Goal: Information Seeking & Learning: Learn about a topic

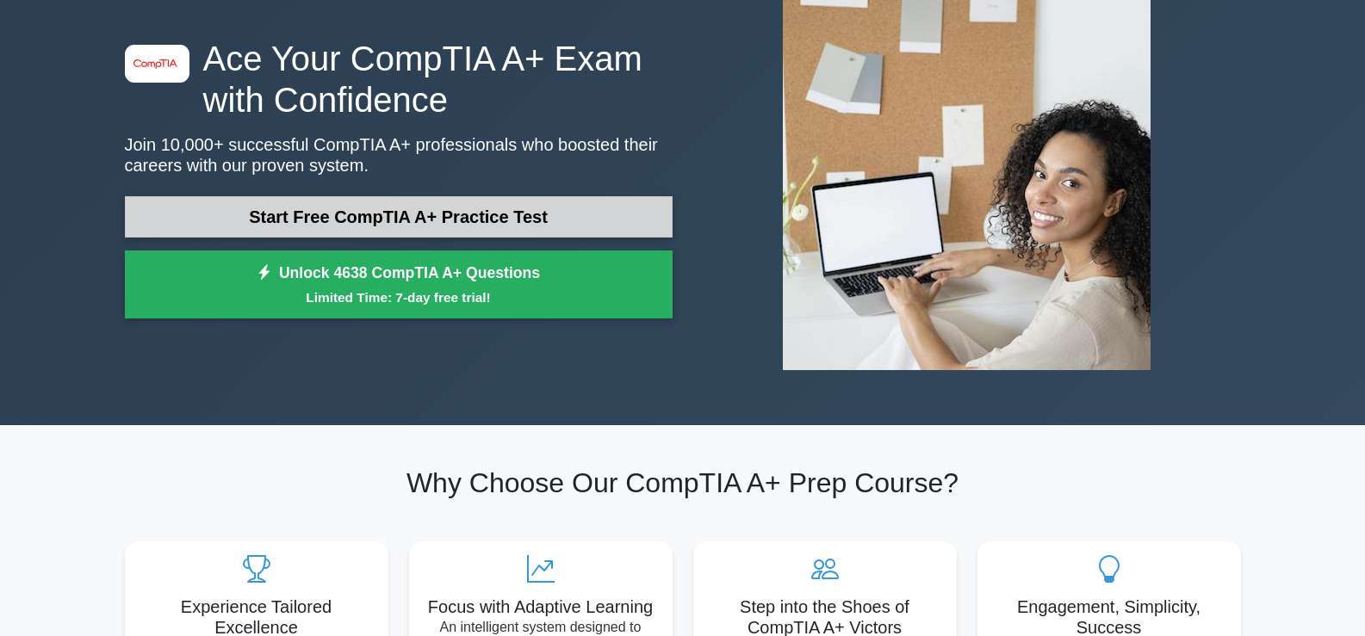
scroll to position [172, 0]
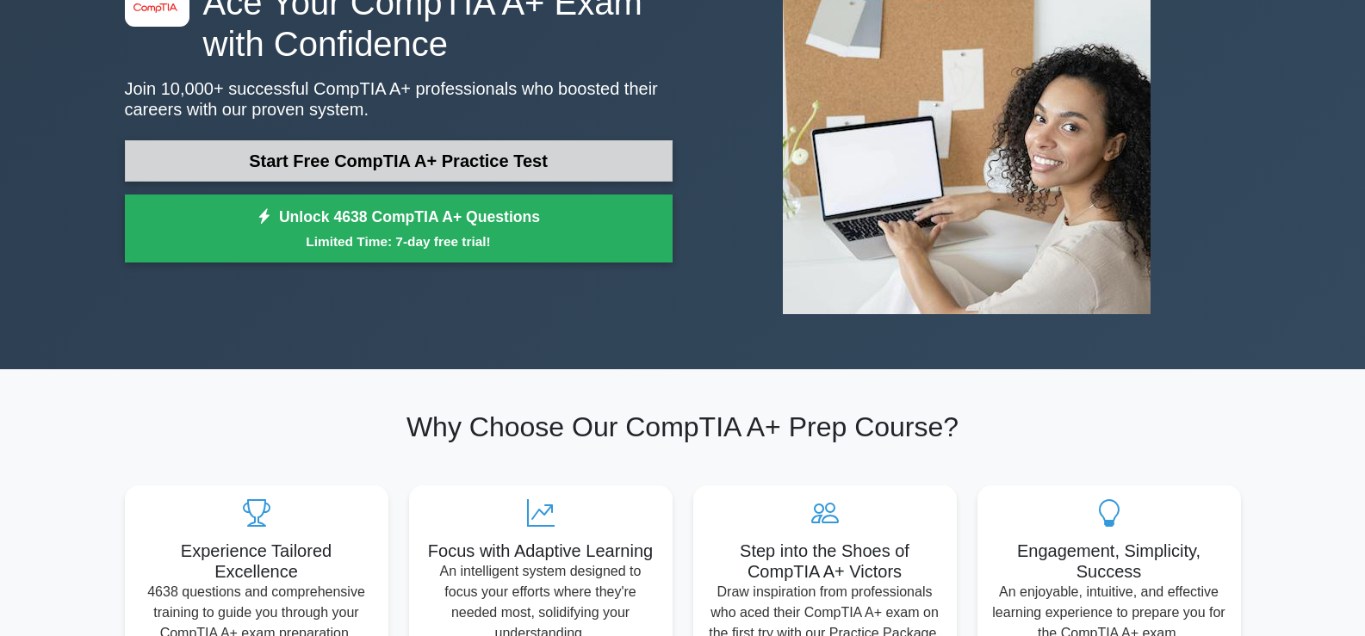
click at [444, 154] on link "Start Free CompTIA A+ Practice Test" at bounding box center [399, 160] width 548 height 41
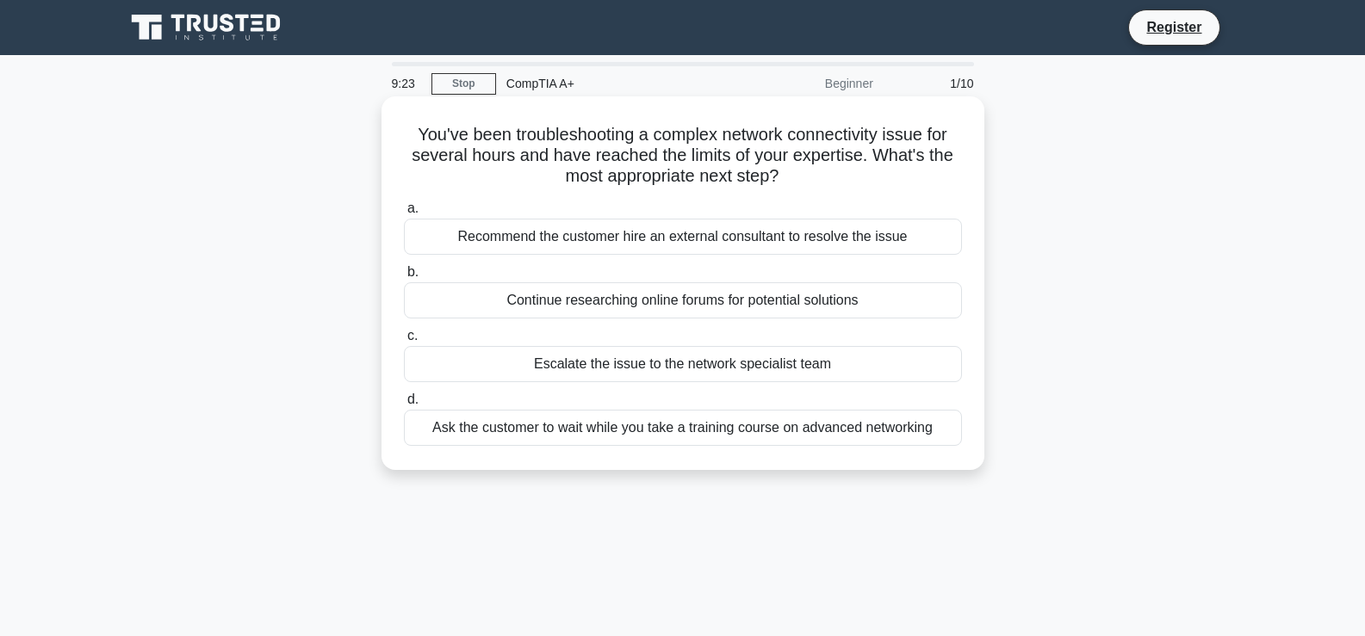
click at [431, 364] on div "Escalate the issue to the network specialist team" at bounding box center [683, 364] width 558 height 36
click at [404, 342] on input "c. Escalate the issue to the network specialist team" at bounding box center [404, 336] width 0 height 11
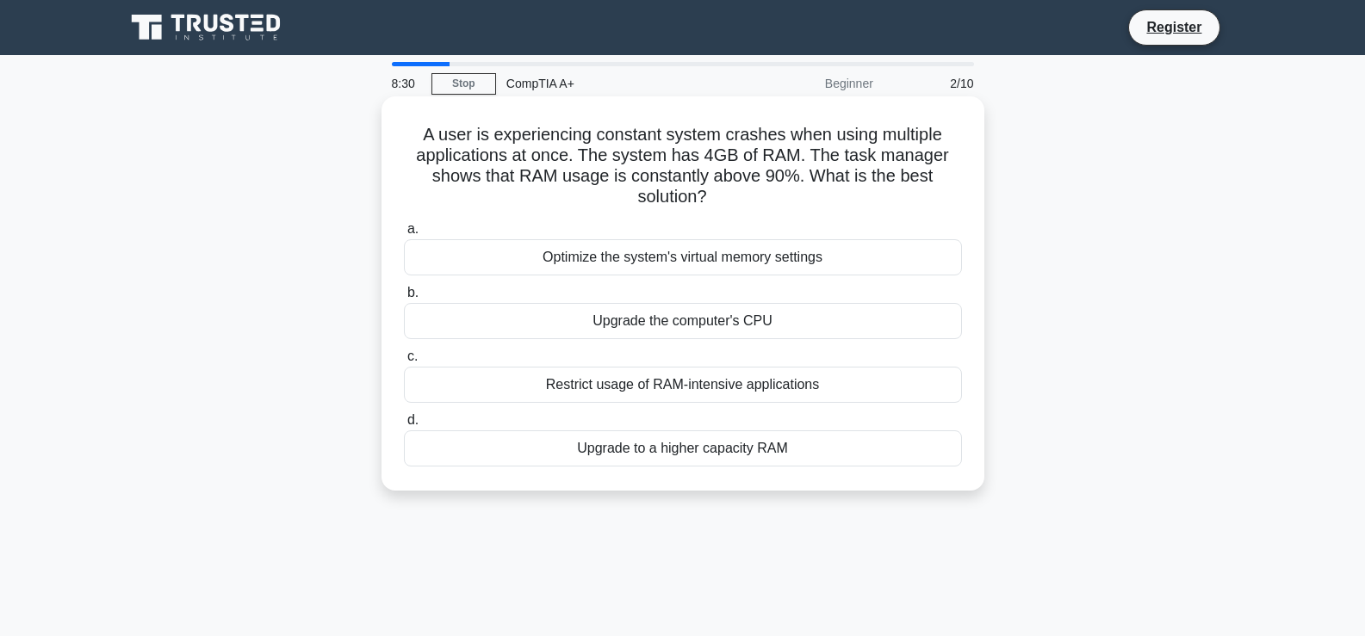
click at [620, 455] on div "Upgrade to a higher capacity RAM" at bounding box center [683, 449] width 558 height 36
click at [404, 426] on input "d. Upgrade to a higher capacity RAM" at bounding box center [404, 420] width 0 height 11
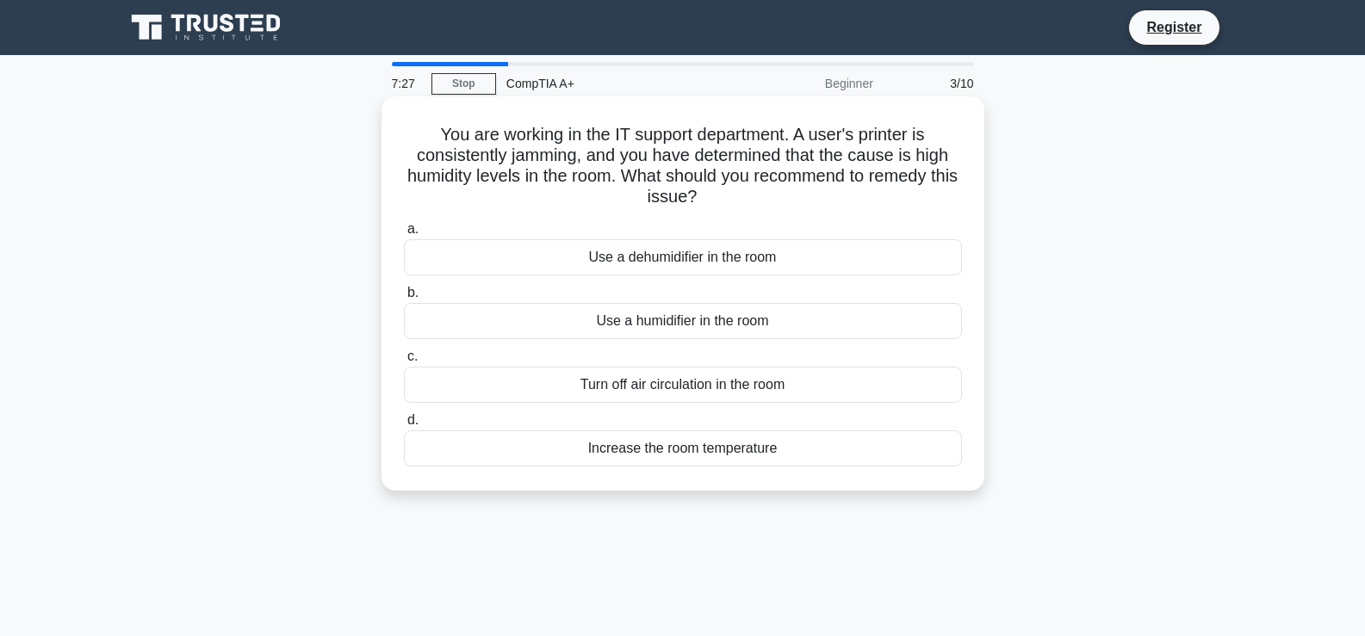
click at [646, 450] on div "Increase the room temperature" at bounding box center [683, 449] width 558 height 36
click at [404, 426] on input "d. Increase the room temperature" at bounding box center [404, 420] width 0 height 11
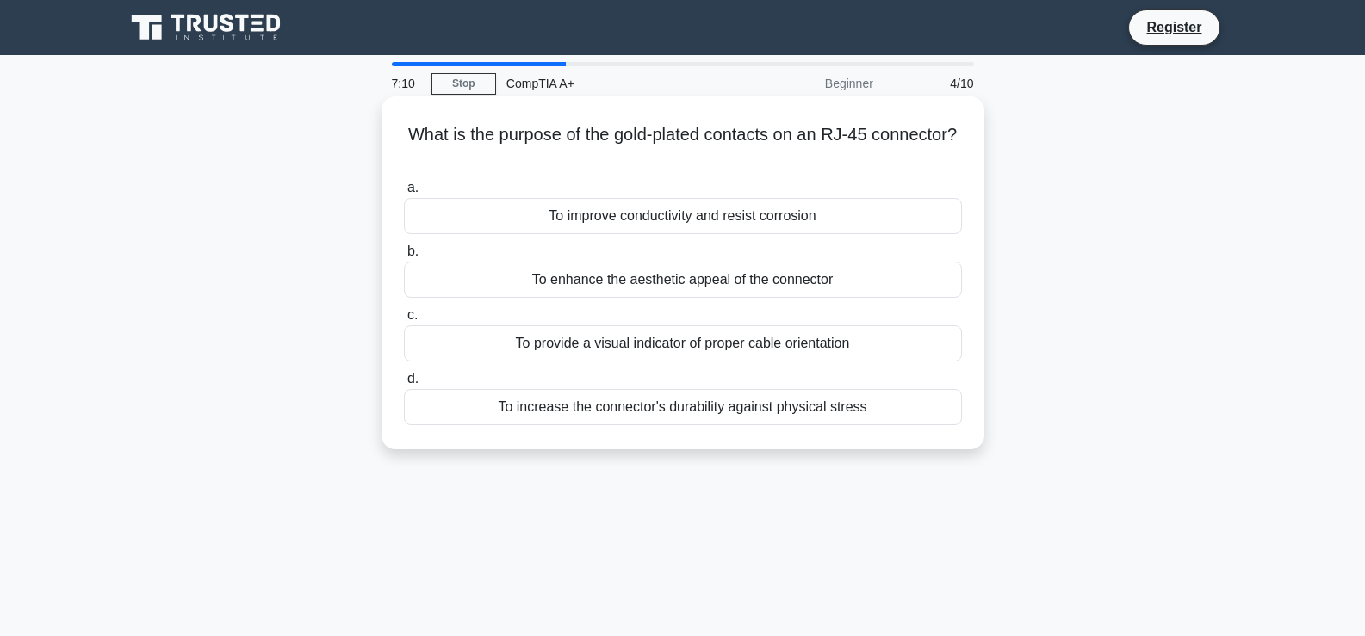
click at [618, 230] on div "To improve conductivity and resist corrosion" at bounding box center [683, 216] width 558 height 36
click at [404, 194] on input "a. To improve conductivity and resist corrosion" at bounding box center [404, 188] width 0 height 11
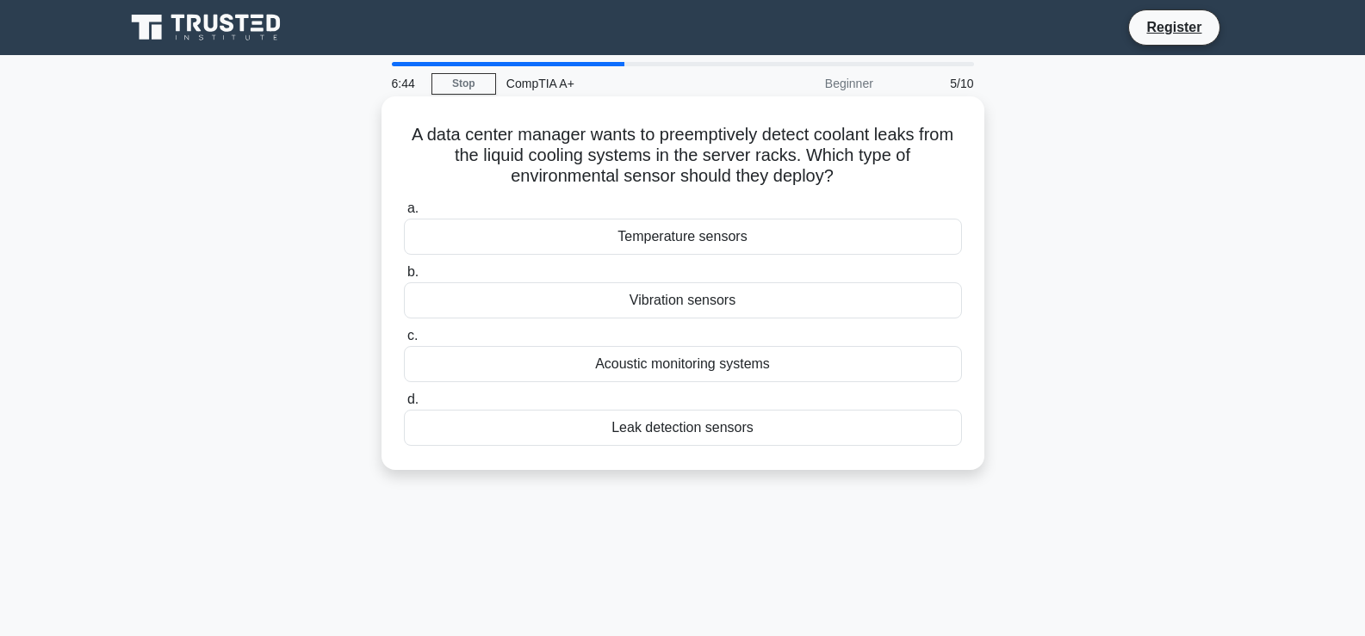
click at [680, 431] on div "Leak detection sensors" at bounding box center [683, 428] width 558 height 36
click at [404, 406] on input "d. Leak detection sensors" at bounding box center [404, 399] width 0 height 11
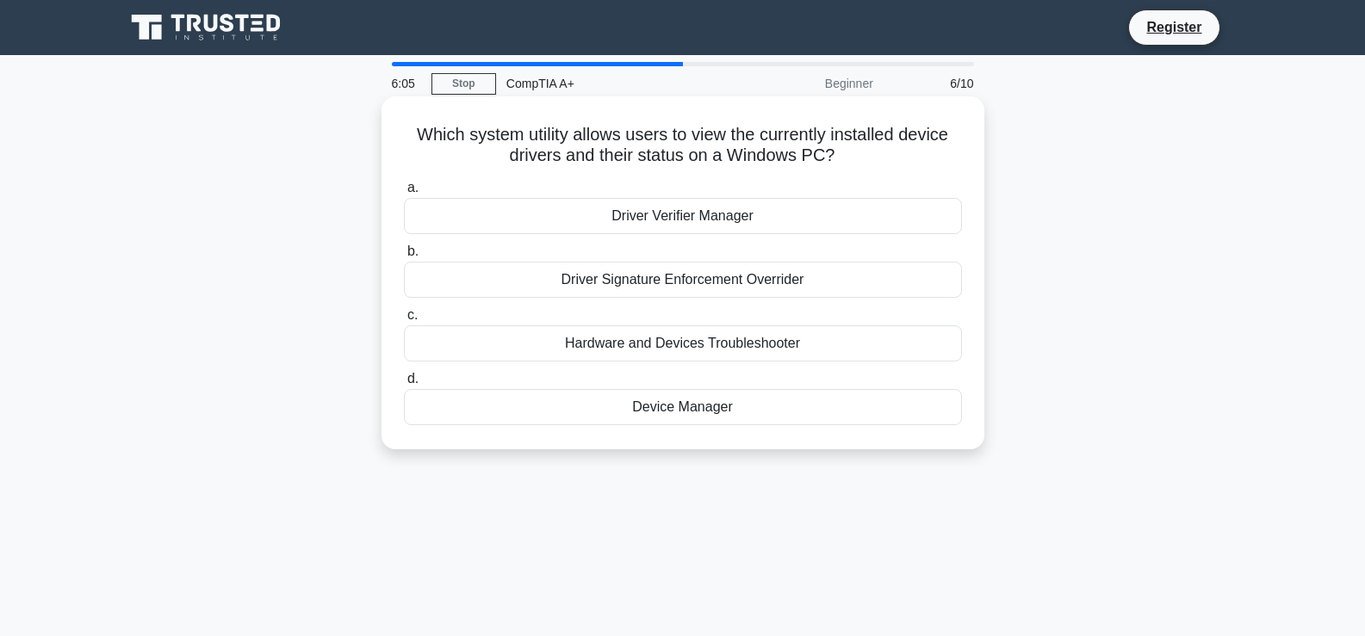
click at [663, 406] on div "Device Manager" at bounding box center [683, 407] width 558 height 36
click at [404, 385] on input "d. Device Manager" at bounding box center [404, 379] width 0 height 11
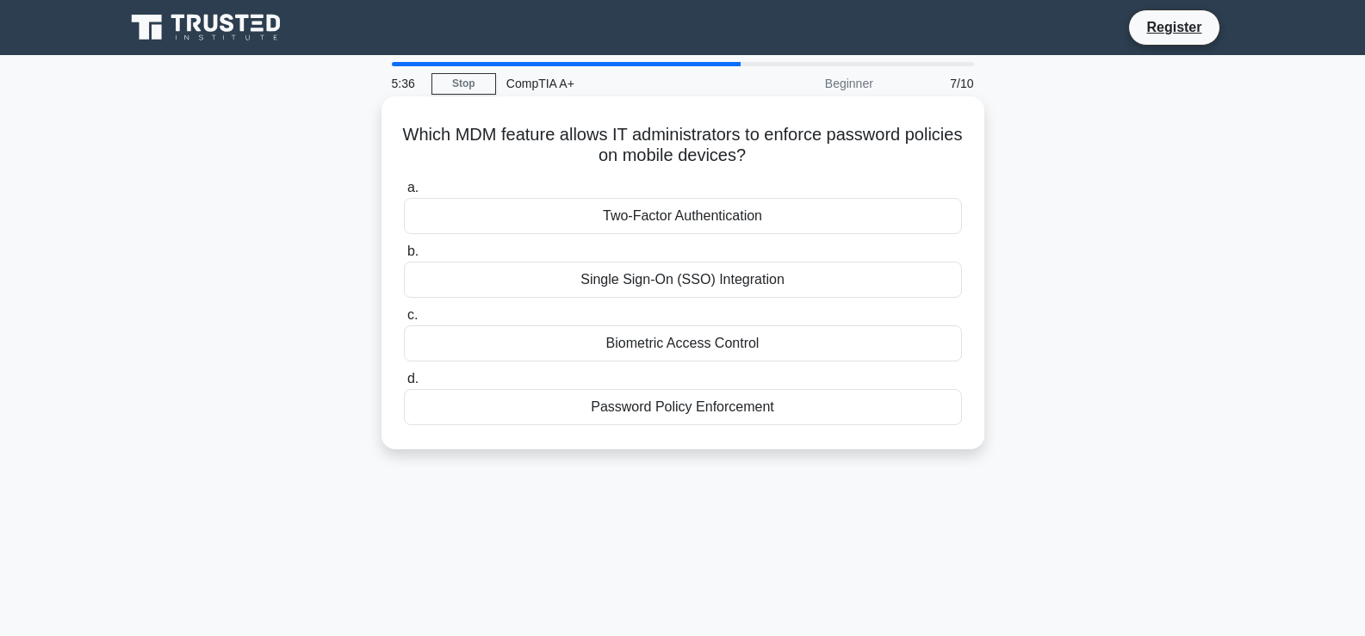
click at [666, 214] on div "Two-Factor Authentication" at bounding box center [683, 216] width 558 height 36
click at [404, 194] on input "a. Two-Factor Authentication" at bounding box center [404, 188] width 0 height 11
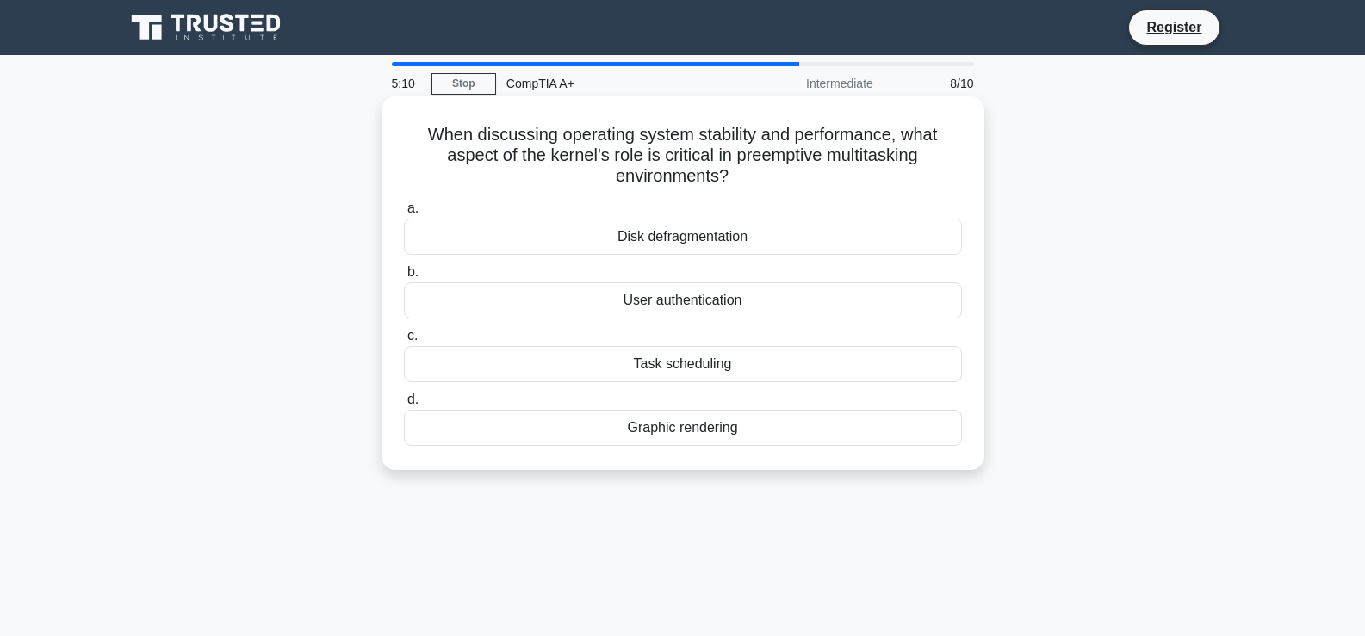
click at [662, 233] on div "Disk defragmentation" at bounding box center [683, 237] width 558 height 36
click at [404, 214] on input "a. Disk defragmentation" at bounding box center [404, 208] width 0 height 11
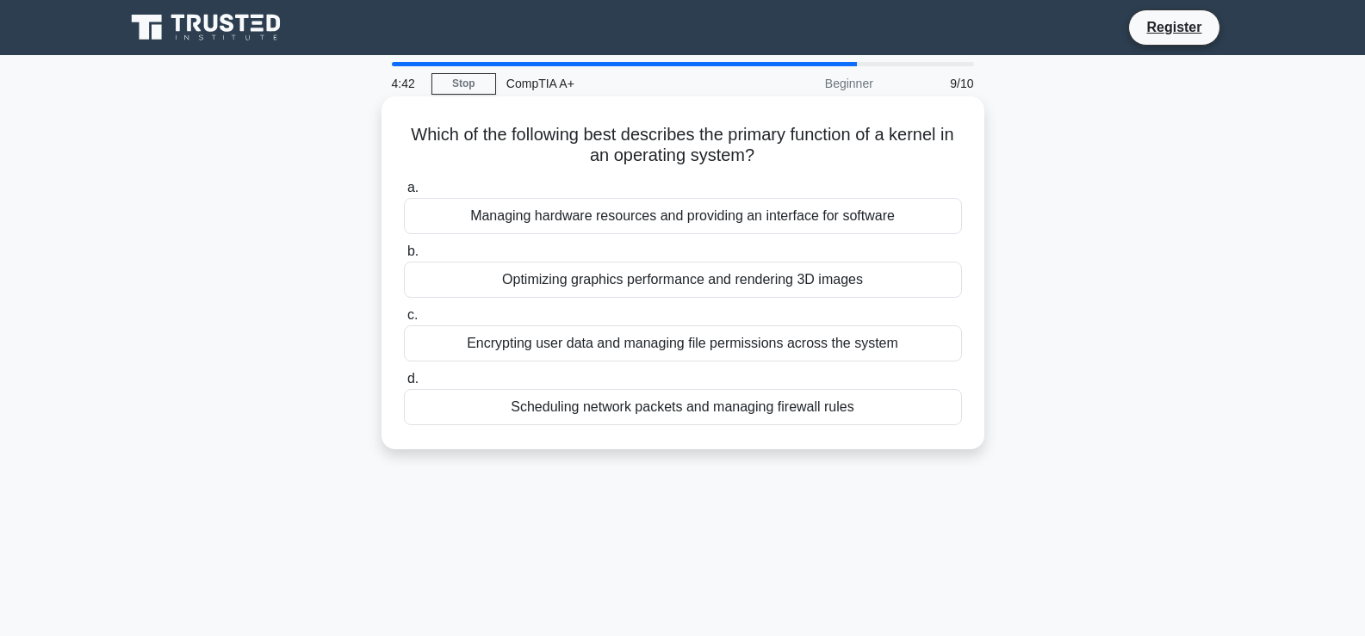
click at [661, 210] on div "Managing hardware resources and providing an interface for software" at bounding box center [683, 216] width 558 height 36
click at [404, 194] on input "a. Managing hardware resources and providing an interface for software" at bounding box center [404, 188] width 0 height 11
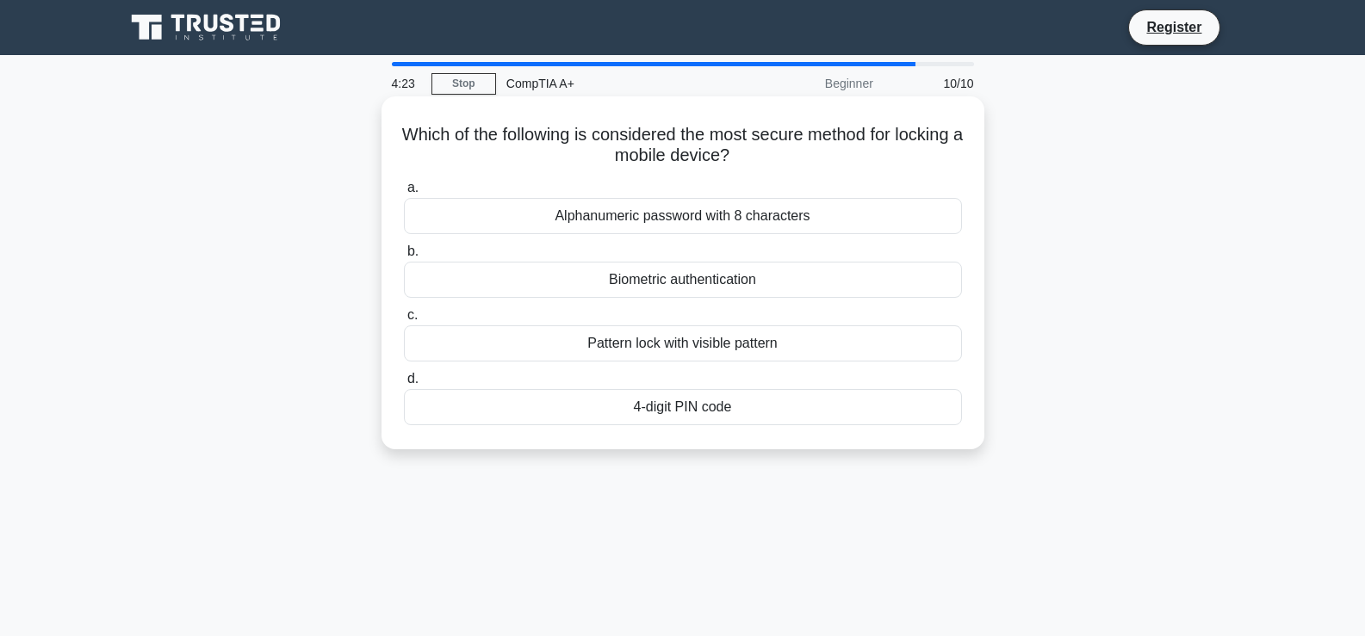
click at [662, 217] on div "Alphanumeric password with 8 characters" at bounding box center [683, 216] width 558 height 36
click at [404, 194] on input "a. Alphanumeric password with 8 characters" at bounding box center [404, 188] width 0 height 11
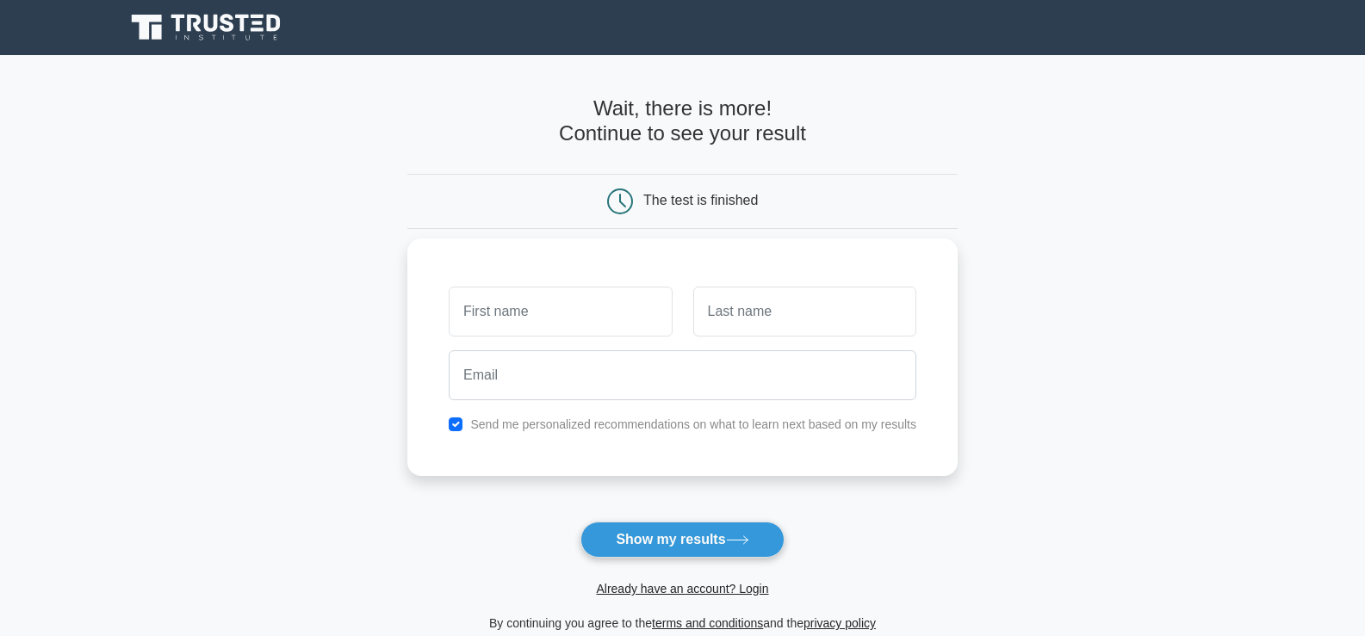
click at [555, 309] on input "text" at bounding box center [560, 312] width 223 height 50
type input "raveendra"
type input "singh"
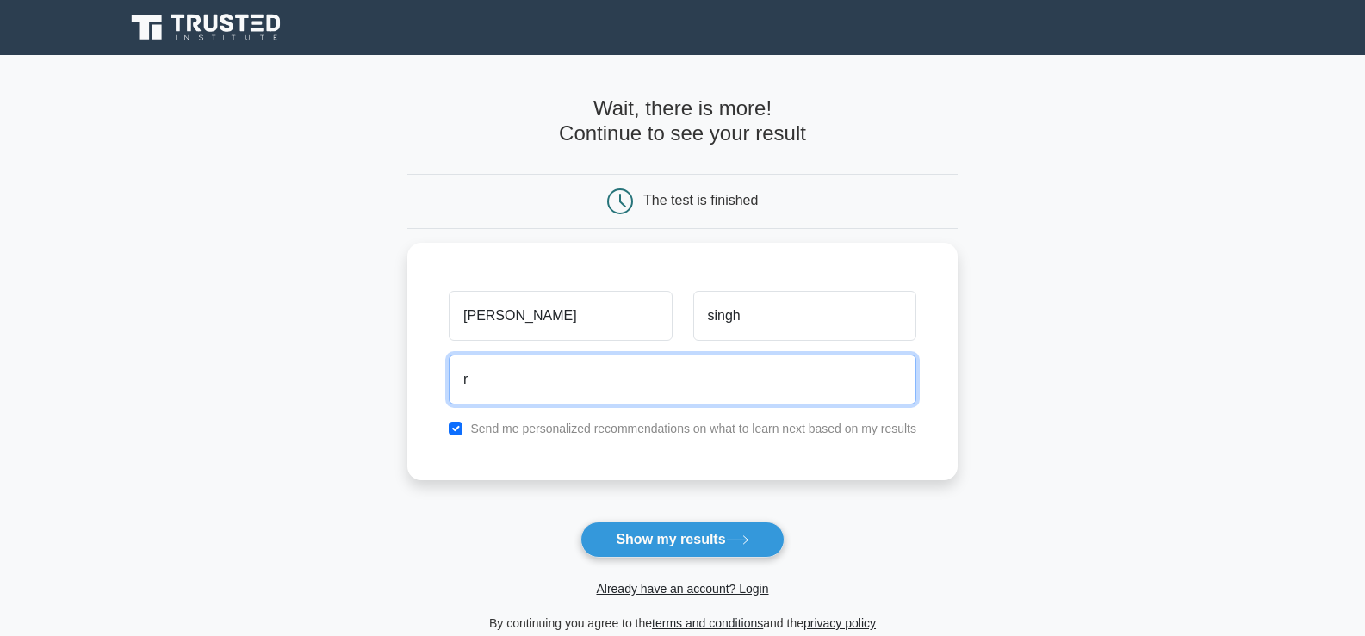
type input "raveendra.singh@virtuosonetsoft.in"
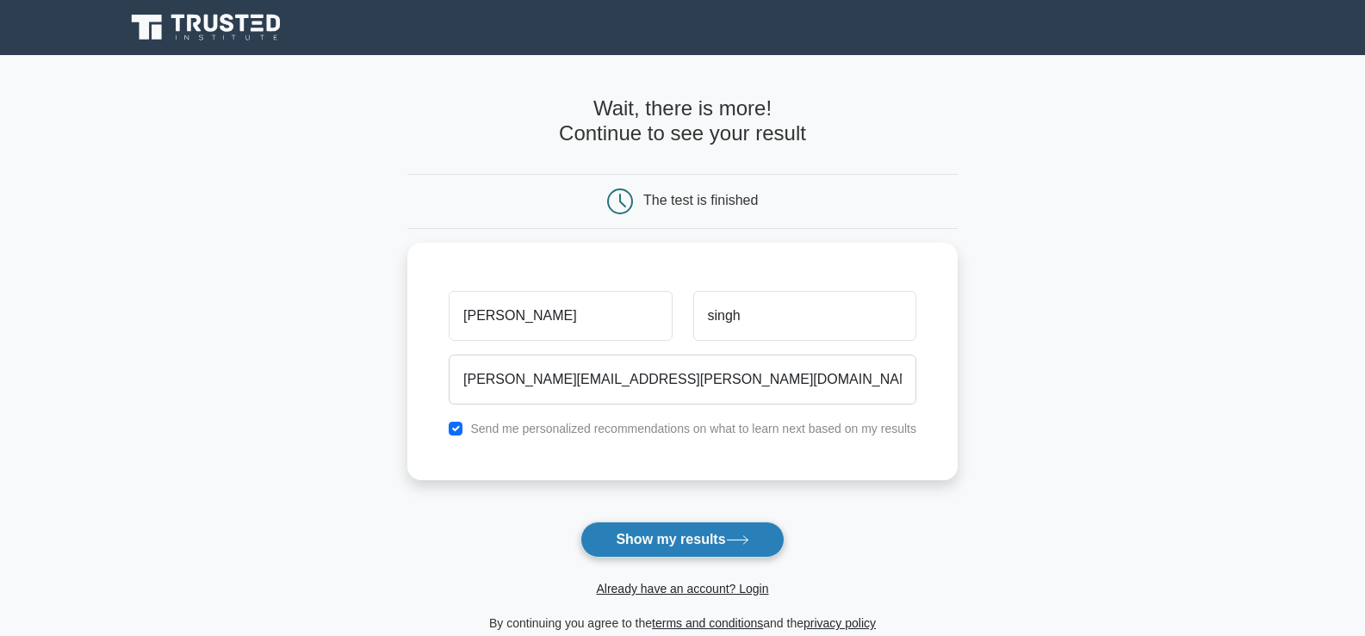
click at [656, 547] on button "Show my results" at bounding box center [681, 540] width 203 height 36
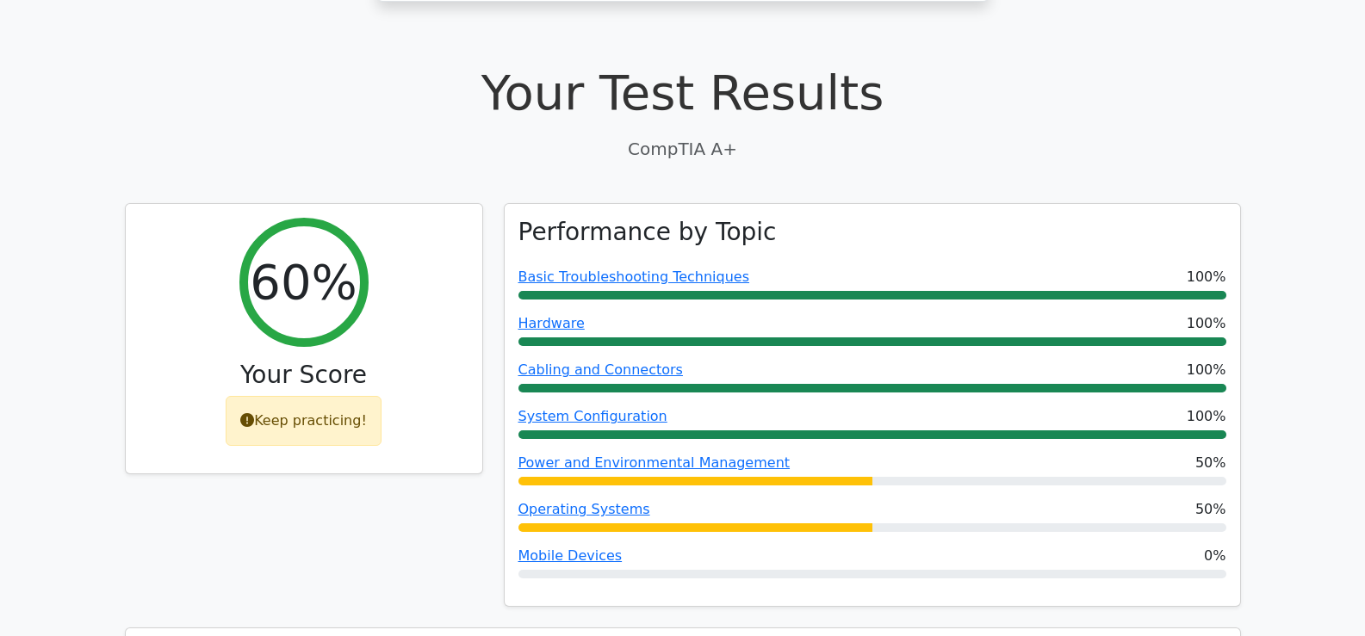
scroll to position [689, 0]
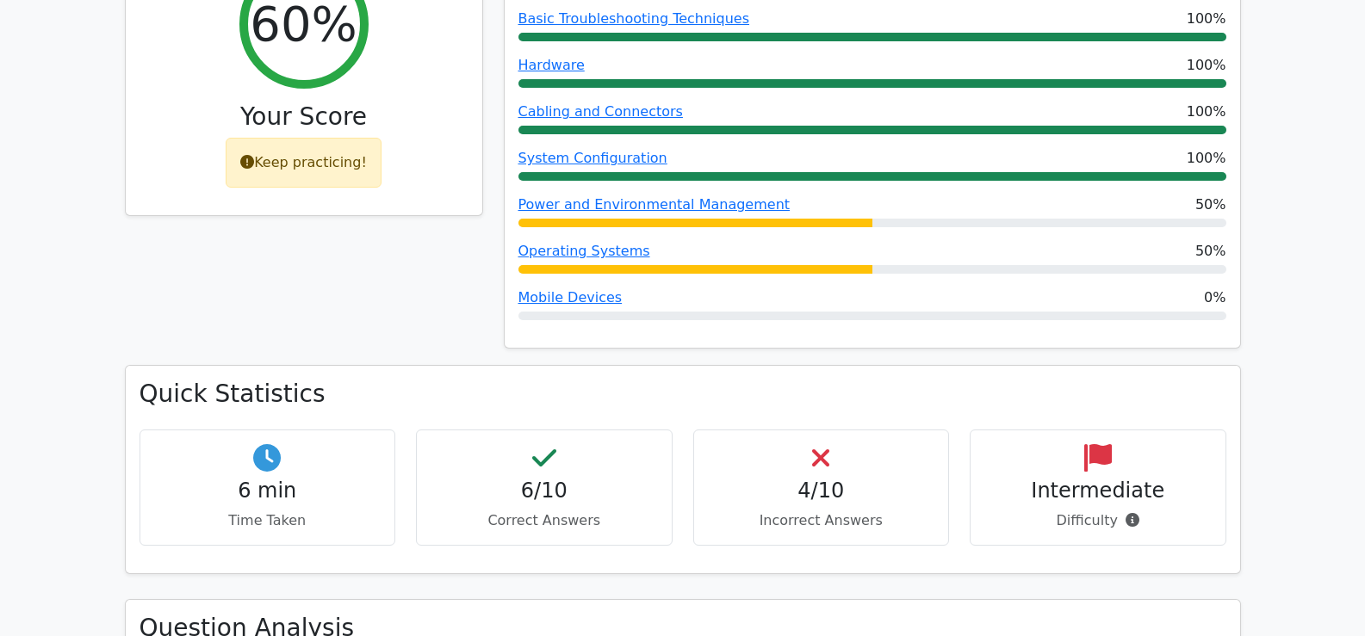
click at [830, 467] on div "4/10 Incorrect Answers" at bounding box center [821, 488] width 257 height 116
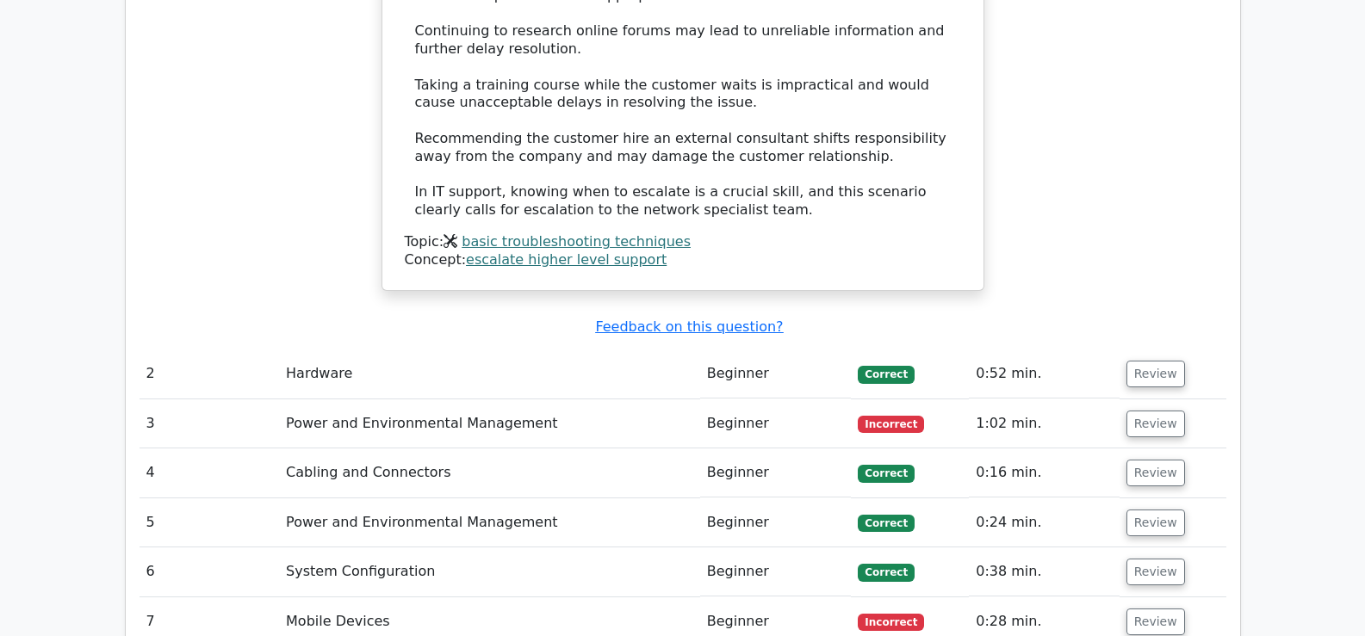
scroll to position [2239, 0]
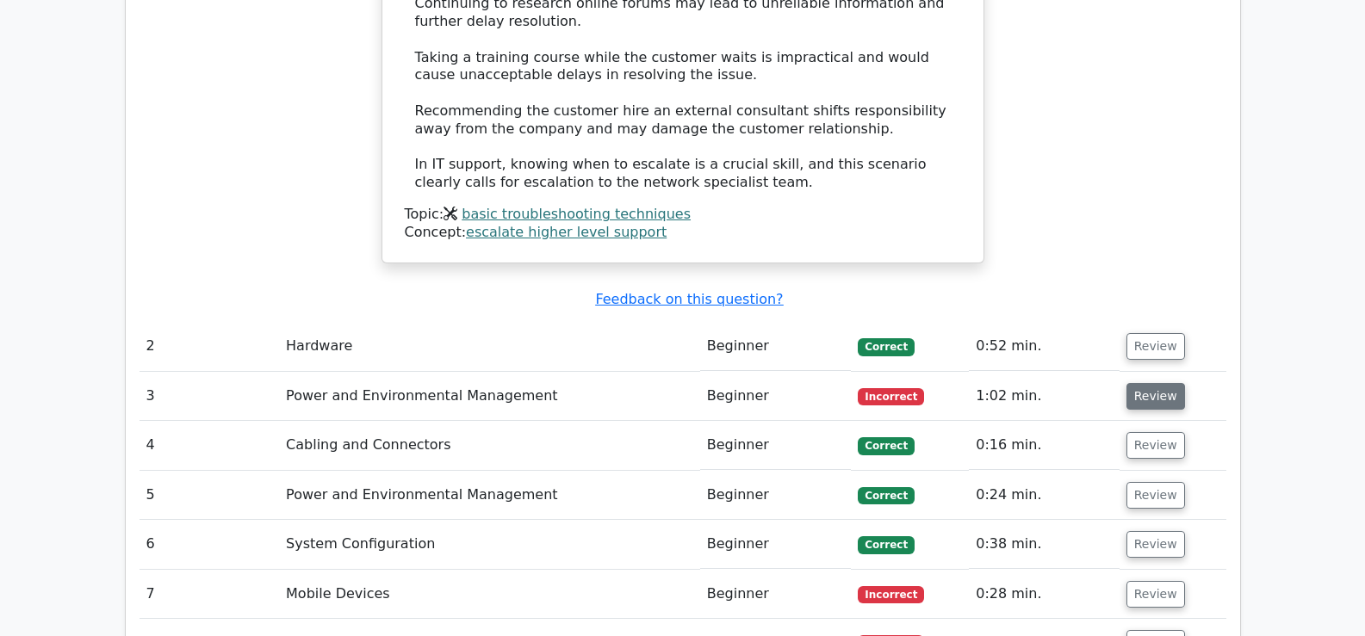
click at [1143, 383] on button "Review" at bounding box center [1155, 396] width 59 height 27
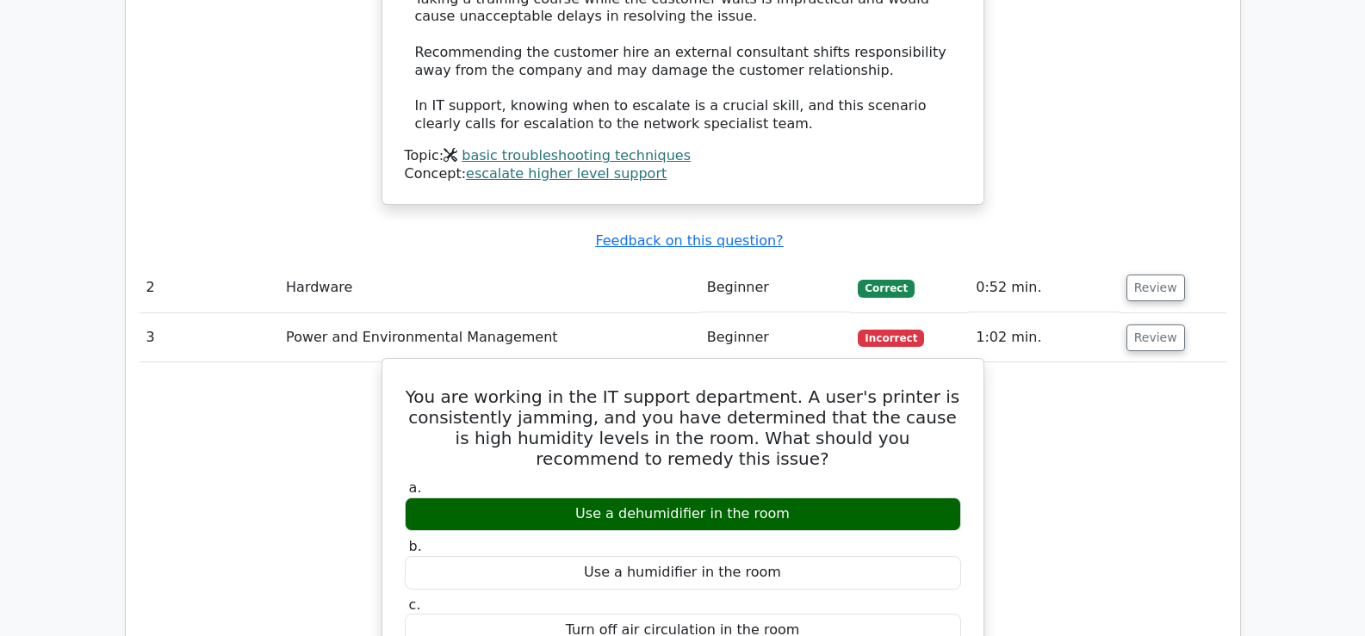
scroll to position [2325, 0]
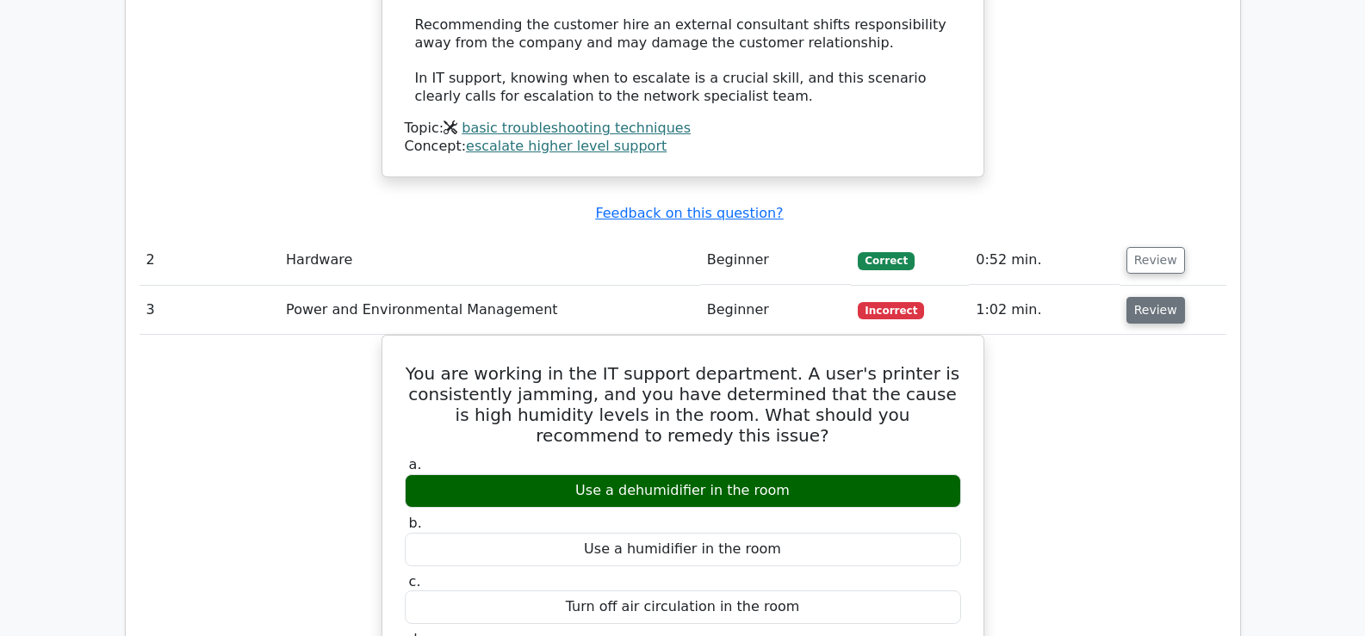
click at [1139, 297] on button "Review" at bounding box center [1155, 310] width 59 height 27
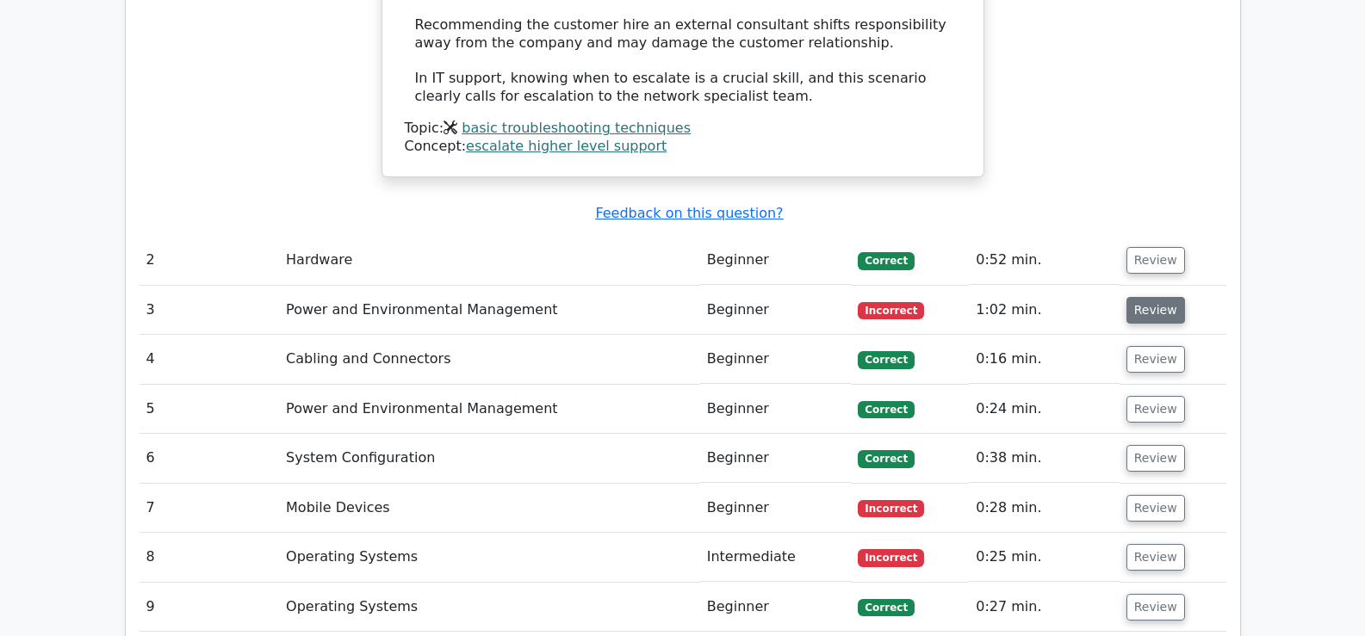
click at [1139, 297] on button "Review" at bounding box center [1155, 310] width 59 height 27
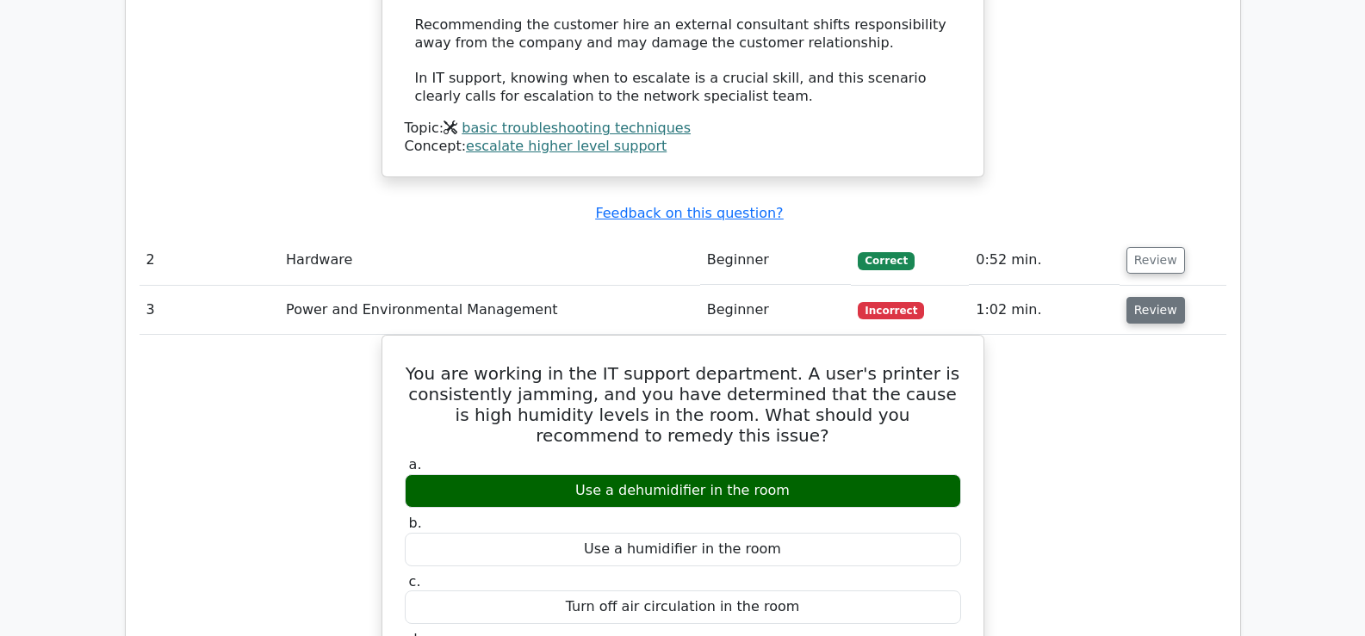
click at [1158, 297] on button "Review" at bounding box center [1155, 310] width 59 height 27
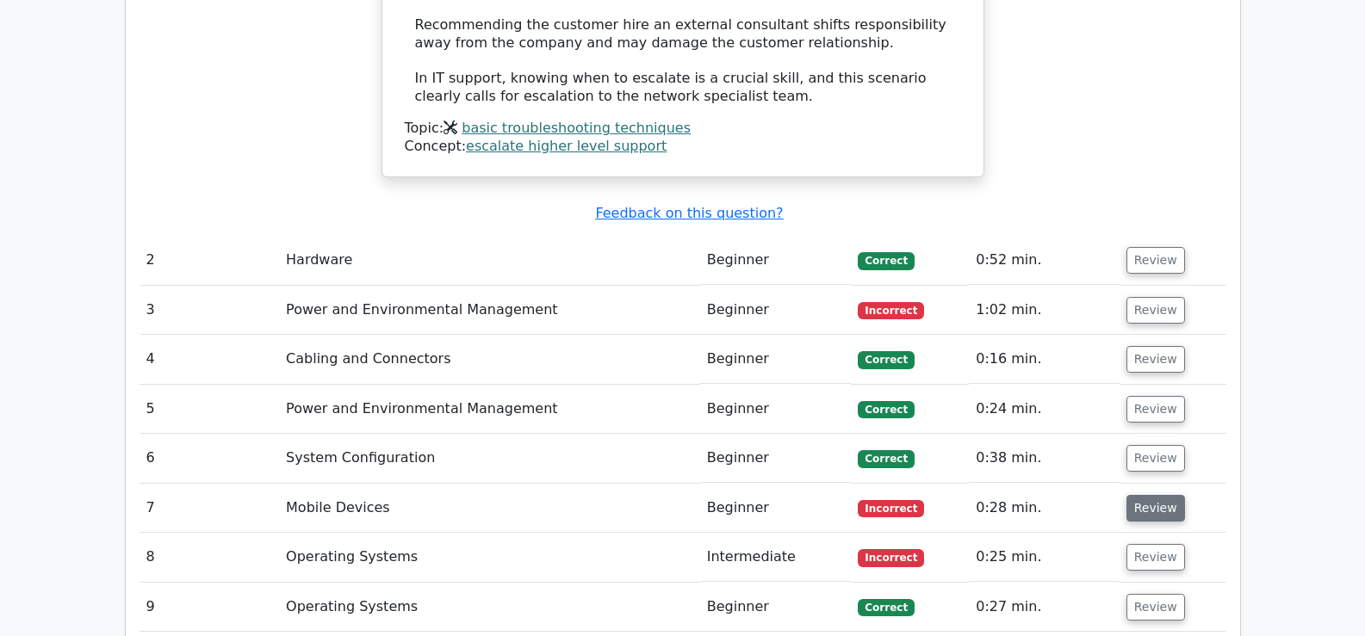
click at [1161, 495] on button "Review" at bounding box center [1155, 508] width 59 height 27
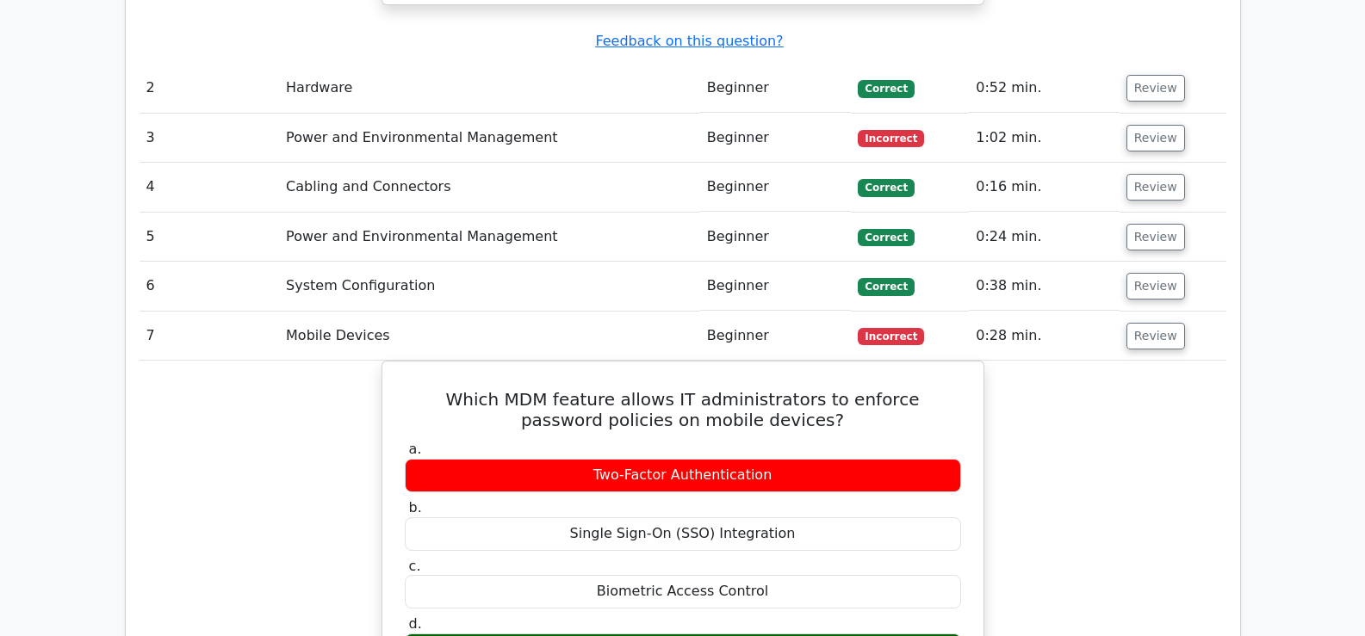
scroll to position [2584, 0]
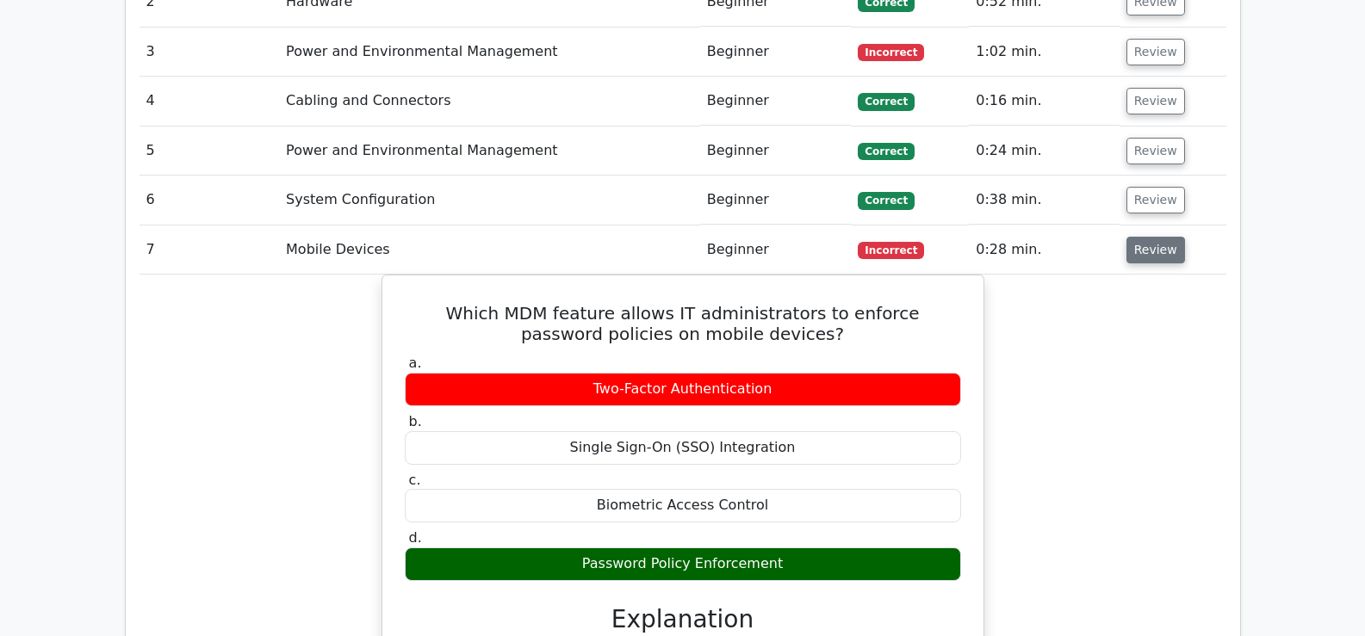
click at [1161, 237] on button "Review" at bounding box center [1155, 250] width 59 height 27
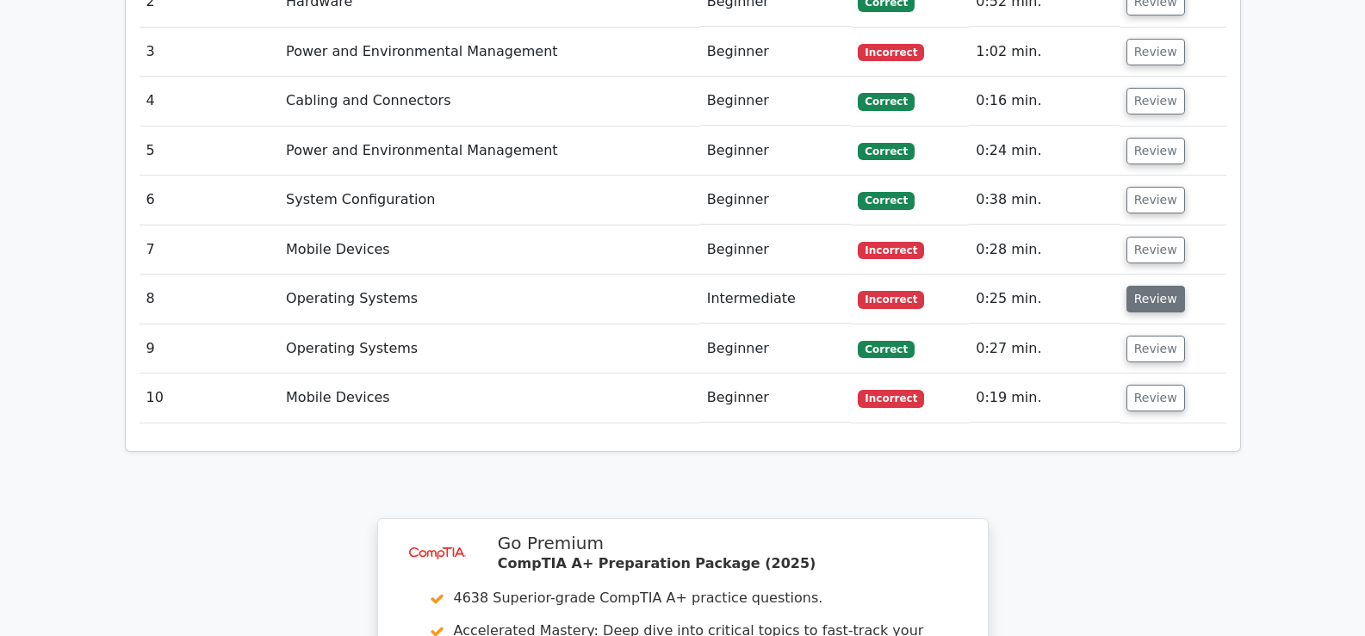
click at [1147, 286] on button "Review" at bounding box center [1155, 299] width 59 height 27
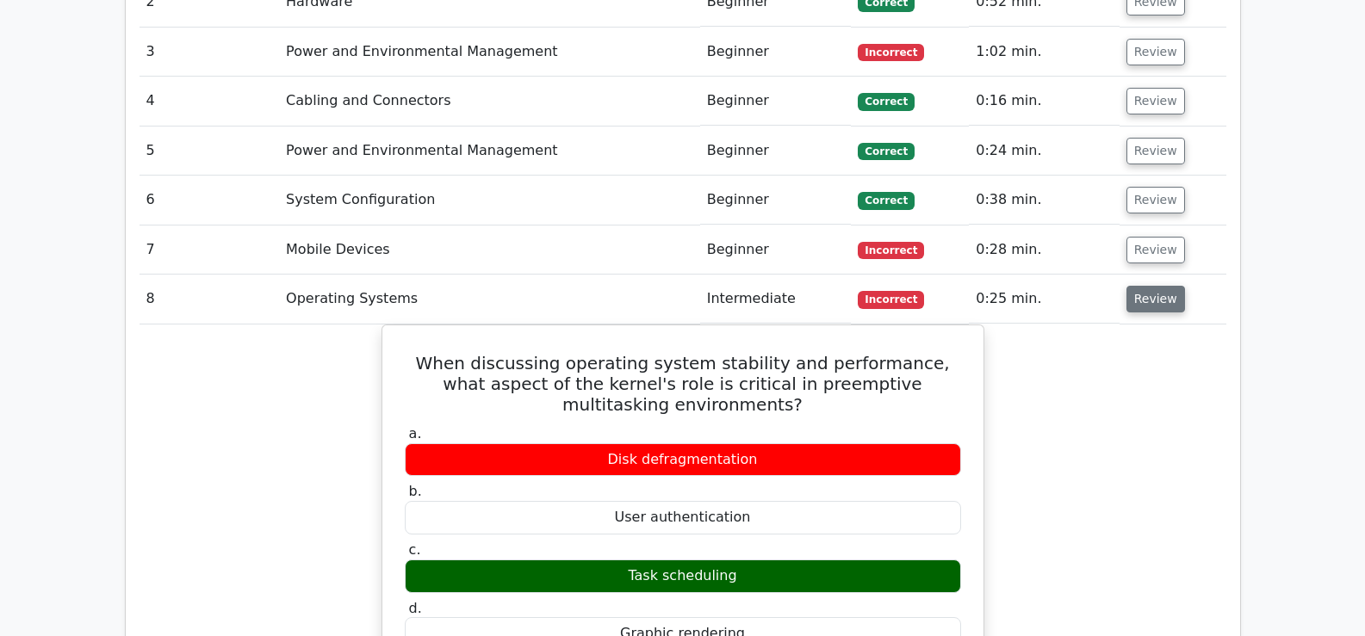
click at [1147, 286] on button "Review" at bounding box center [1155, 299] width 59 height 27
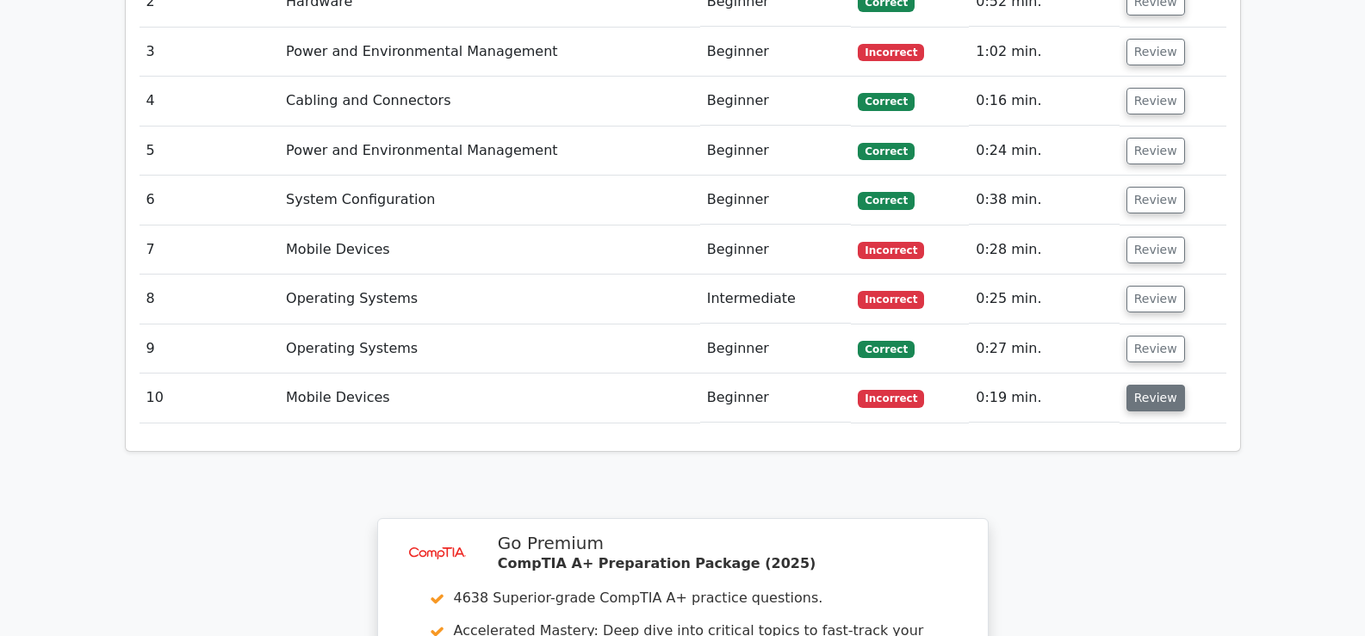
click at [1160, 385] on button "Review" at bounding box center [1155, 398] width 59 height 27
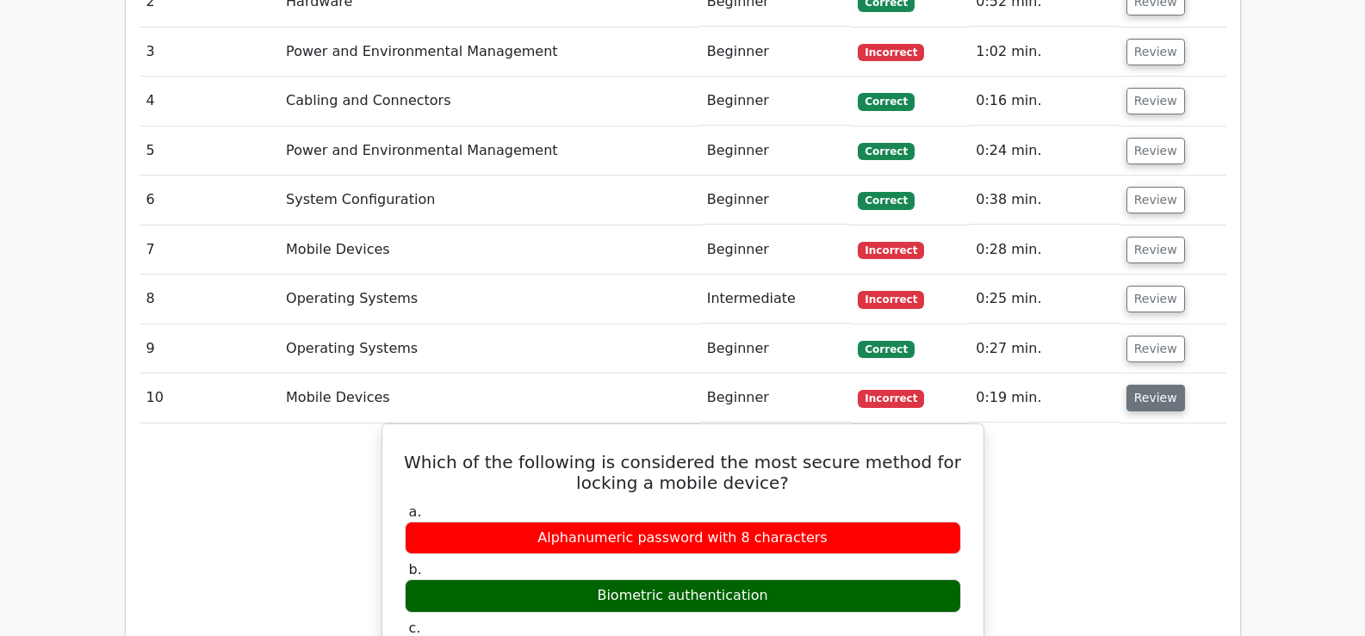
click at [1145, 385] on button "Review" at bounding box center [1155, 398] width 59 height 27
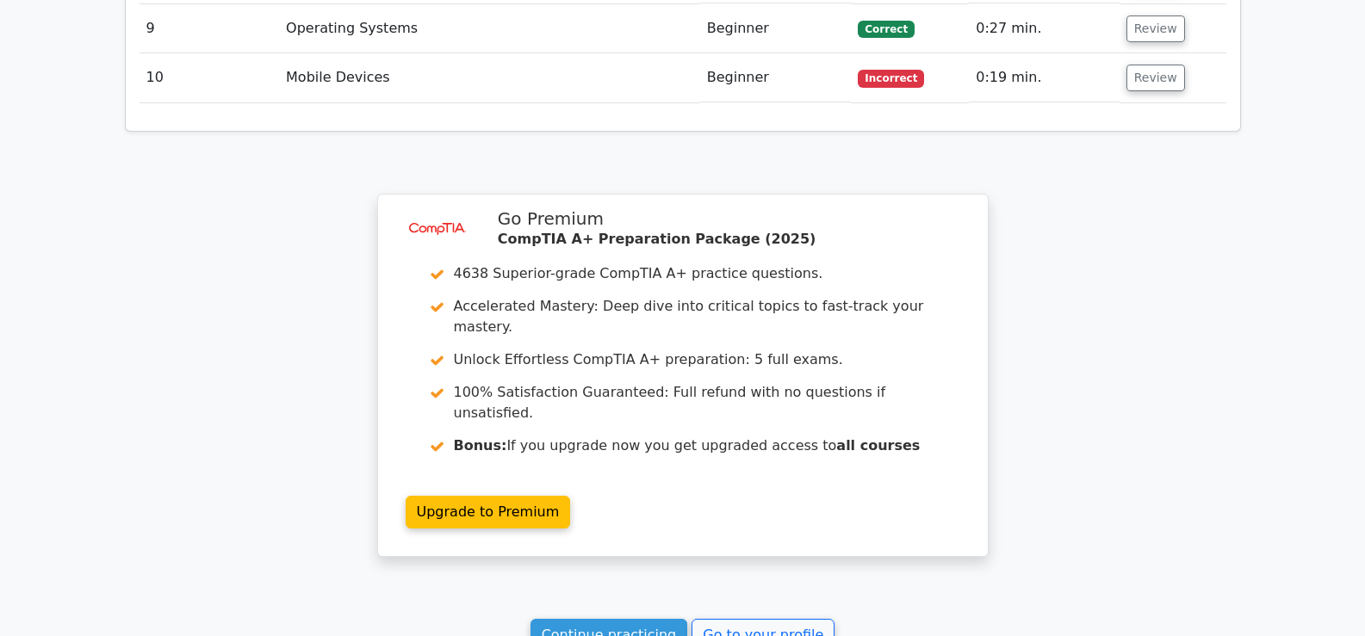
scroll to position [2928, 0]
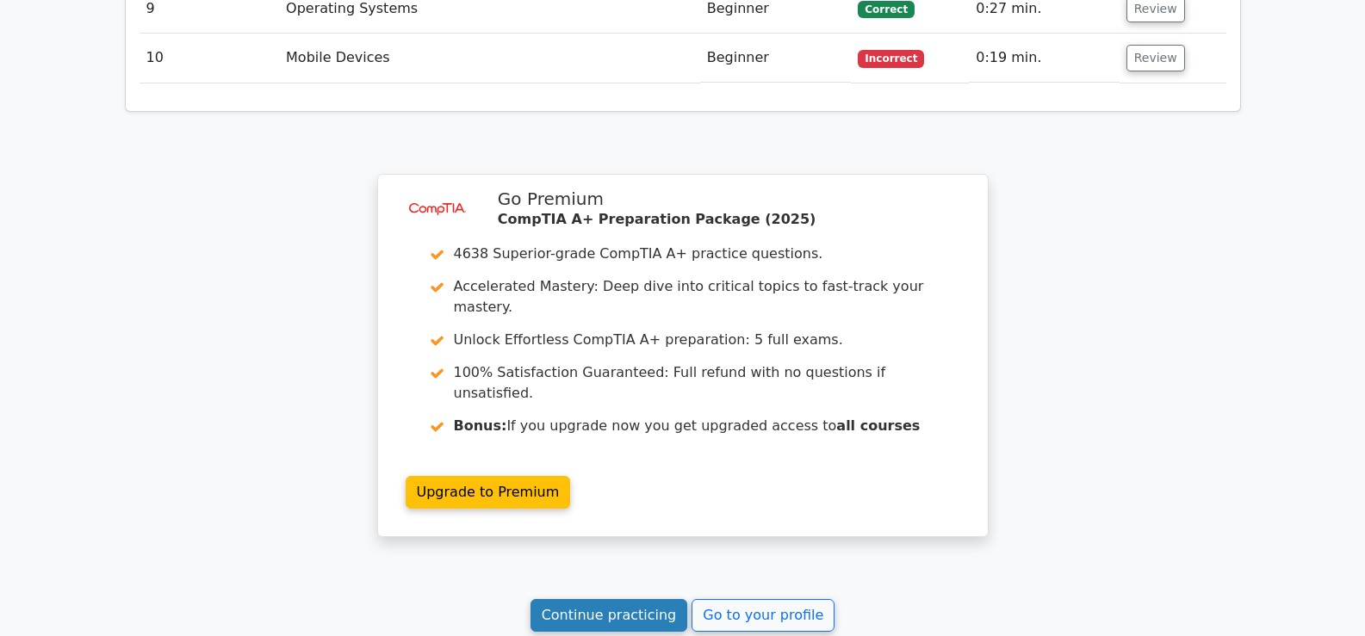
click at [598, 599] on link "Continue practicing" at bounding box center [610, 615] width 158 height 33
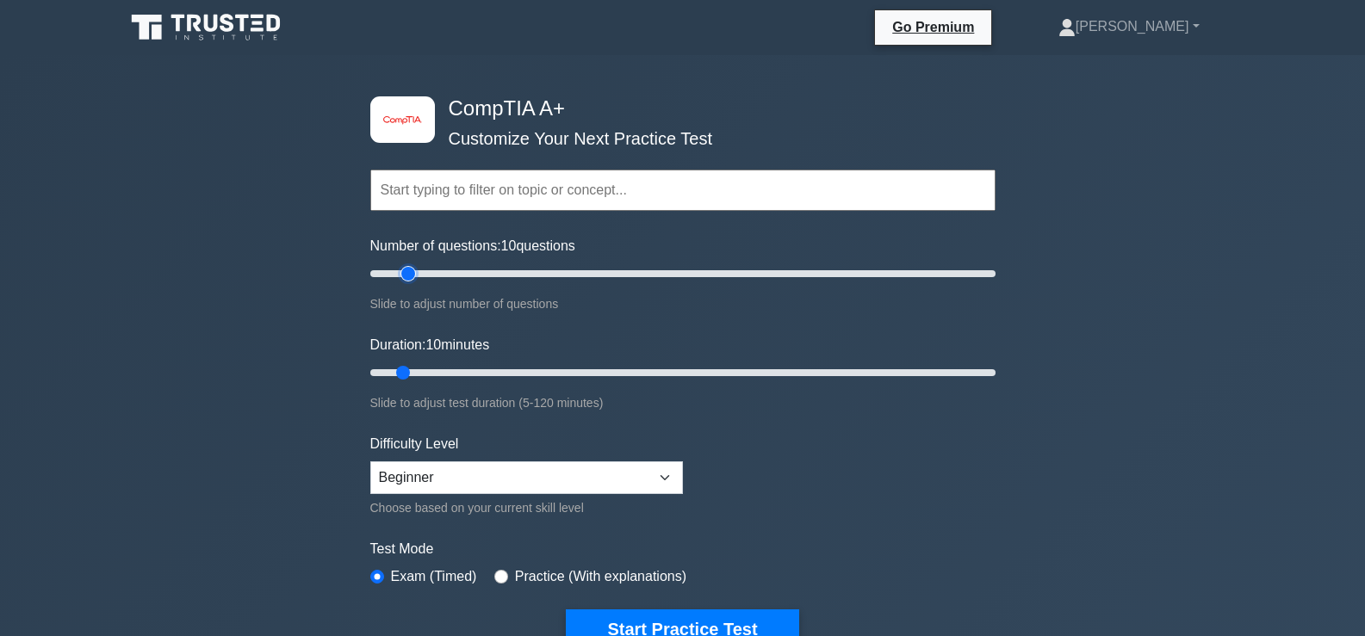
click at [407, 275] on input "Number of questions: 10 questions" at bounding box center [682, 274] width 625 height 21
type input "10"
click at [394, 275] on input "Number of questions: 15 questions" at bounding box center [682, 274] width 625 height 21
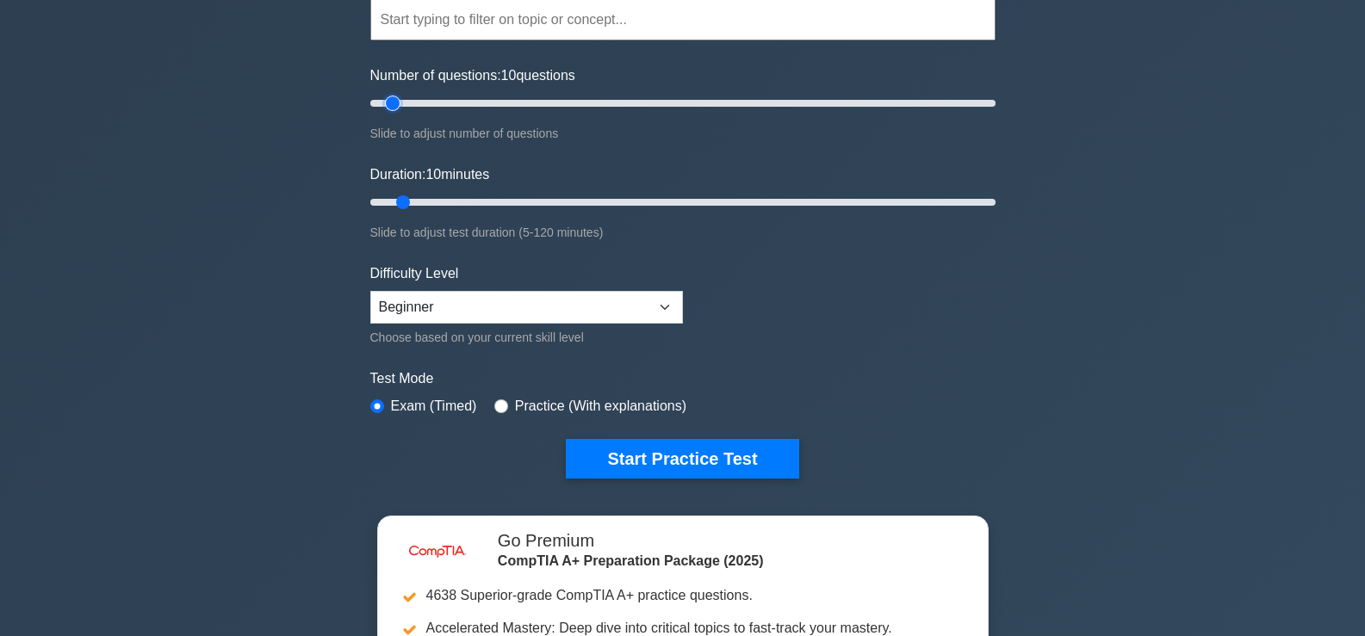
scroll to position [172, 0]
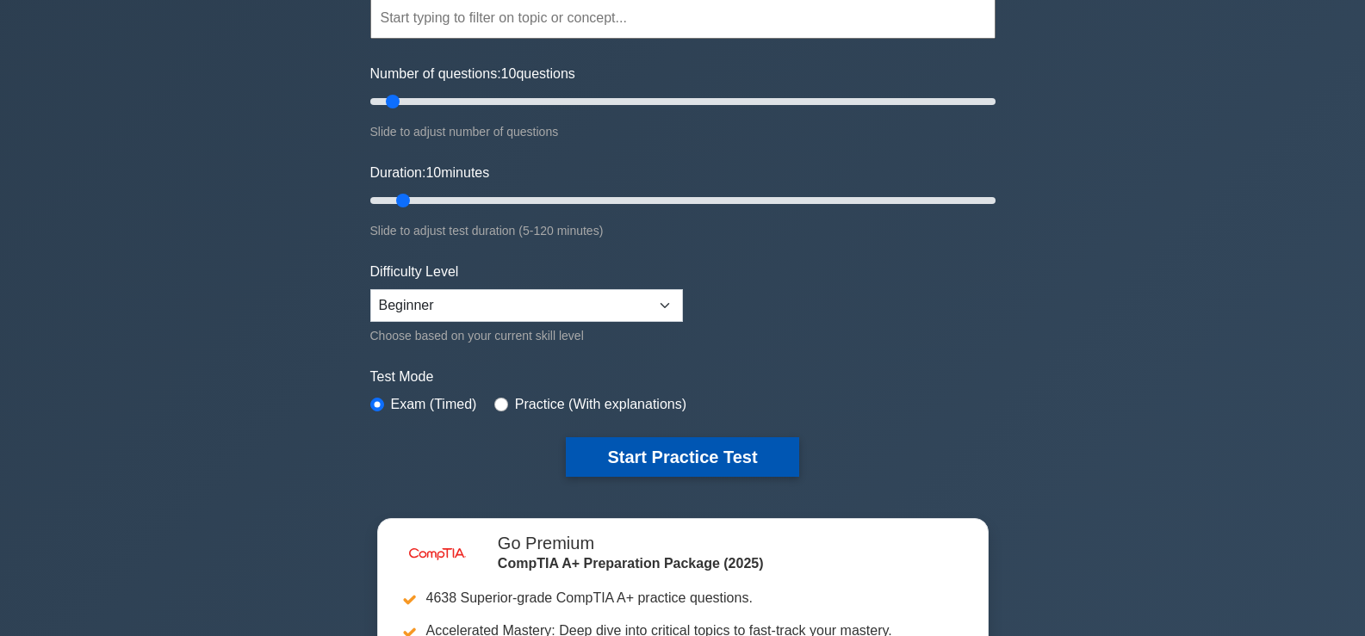
click at [692, 459] on button "Start Practice Test" at bounding box center [682, 458] width 233 height 40
